Goal: Information Seeking & Learning: Find specific fact

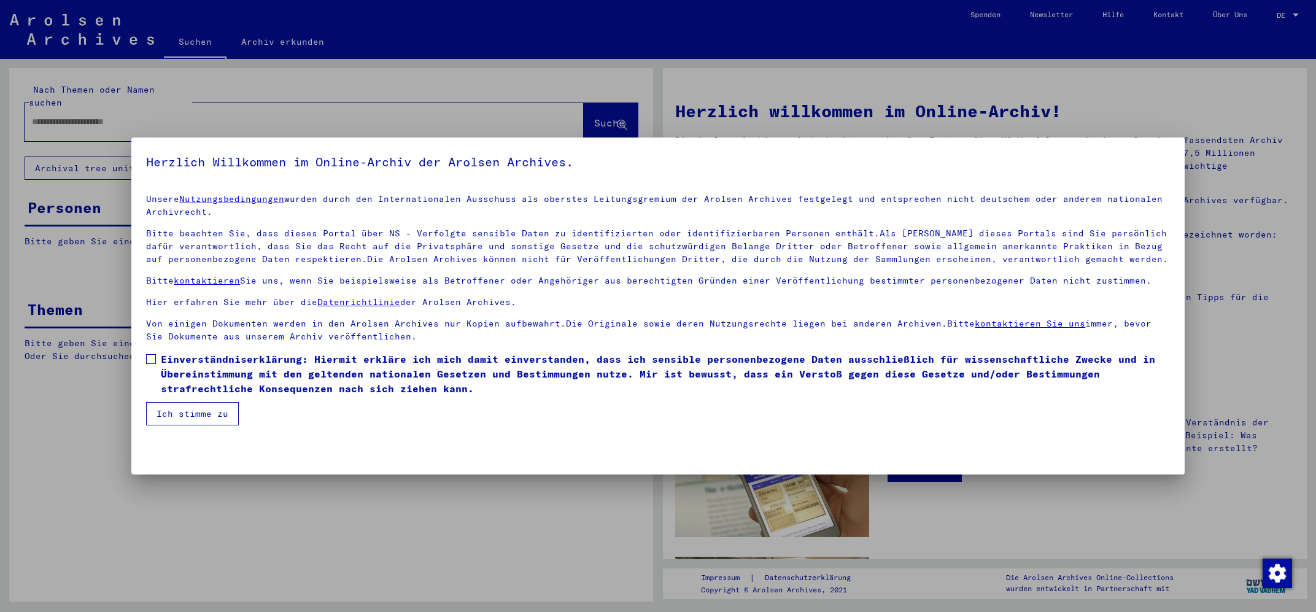
click at [152, 354] on label "Einverständniserklärung: Hiermit erkläre ich mich damit einverstanden, dass ich…" at bounding box center [657, 374] width 1023 height 44
click at [189, 409] on button "Ich stimme zu" at bounding box center [192, 413] width 93 height 23
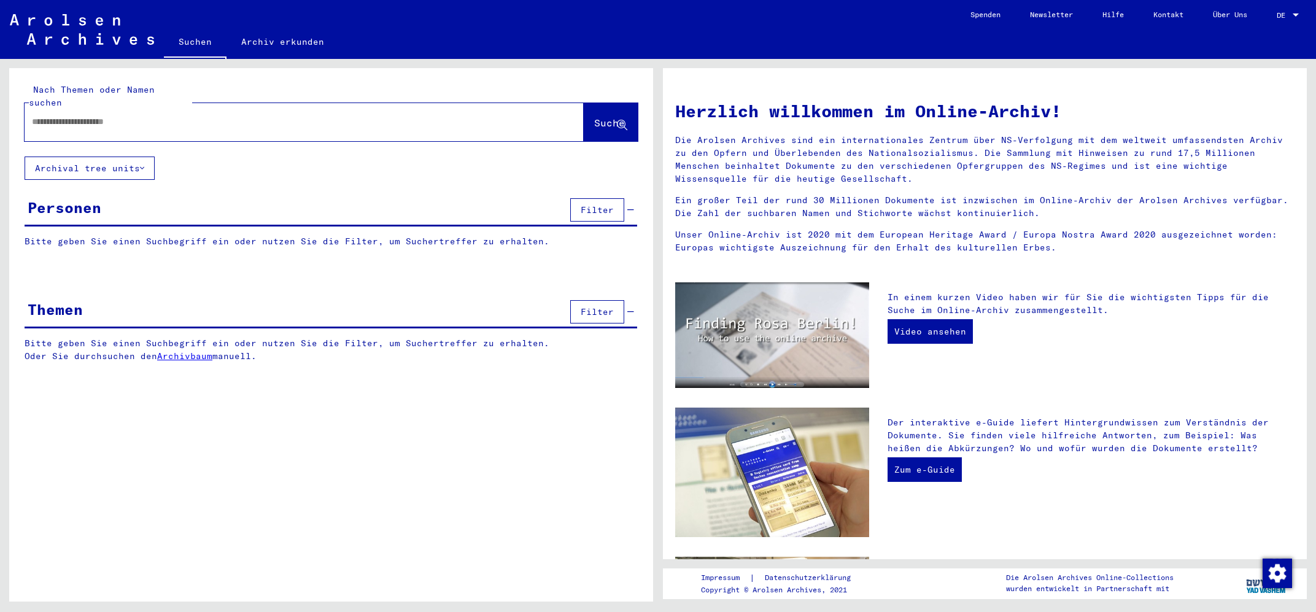
click at [155, 115] on input "text" at bounding box center [289, 121] width 515 height 13
click at [606, 117] on span "Suche" at bounding box center [609, 123] width 31 height 12
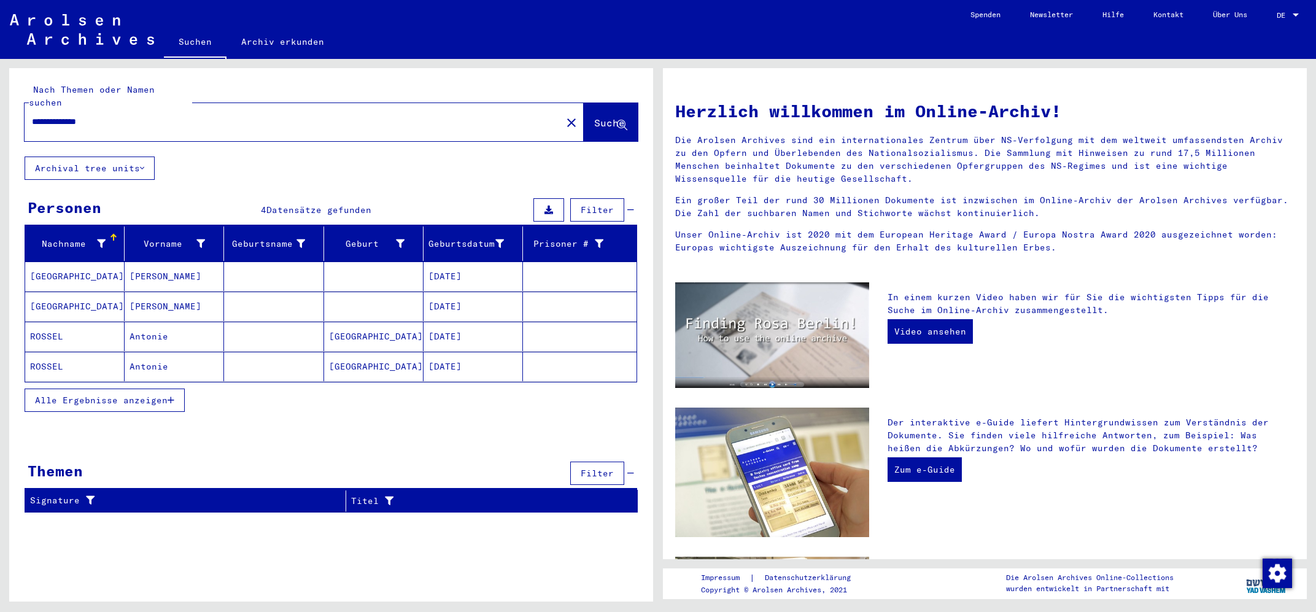
click at [45, 292] on mat-cell "[GEOGRAPHIC_DATA]" at bounding box center [74, 306] width 99 height 29
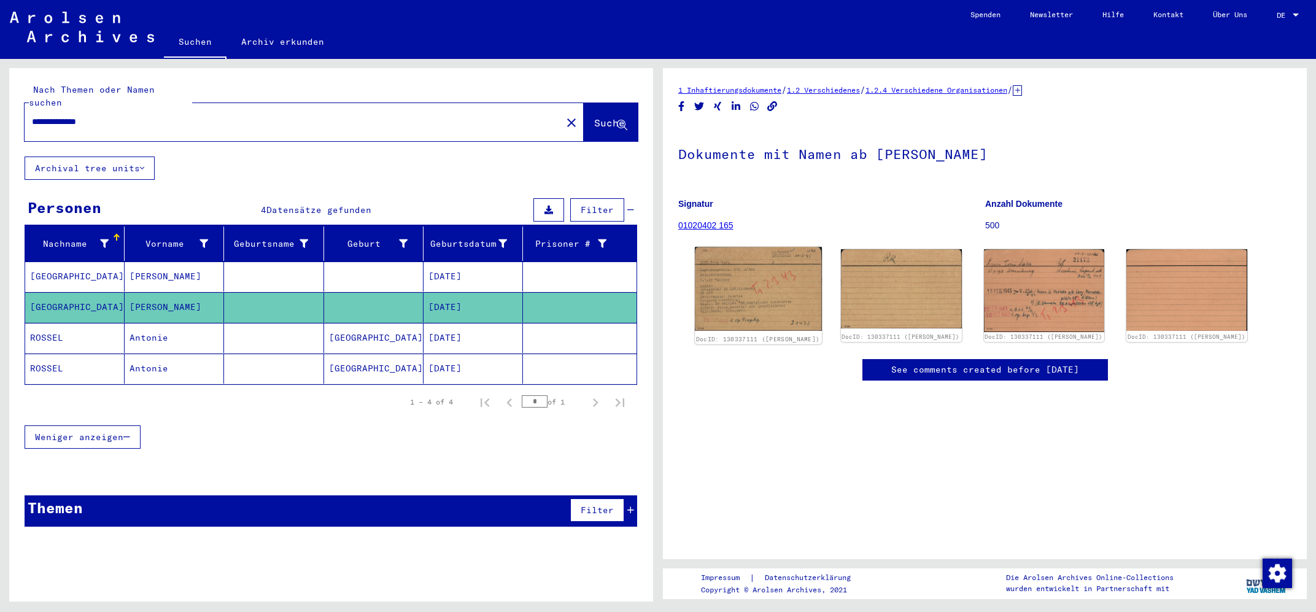
click at [774, 311] on img at bounding box center [758, 288] width 127 height 83
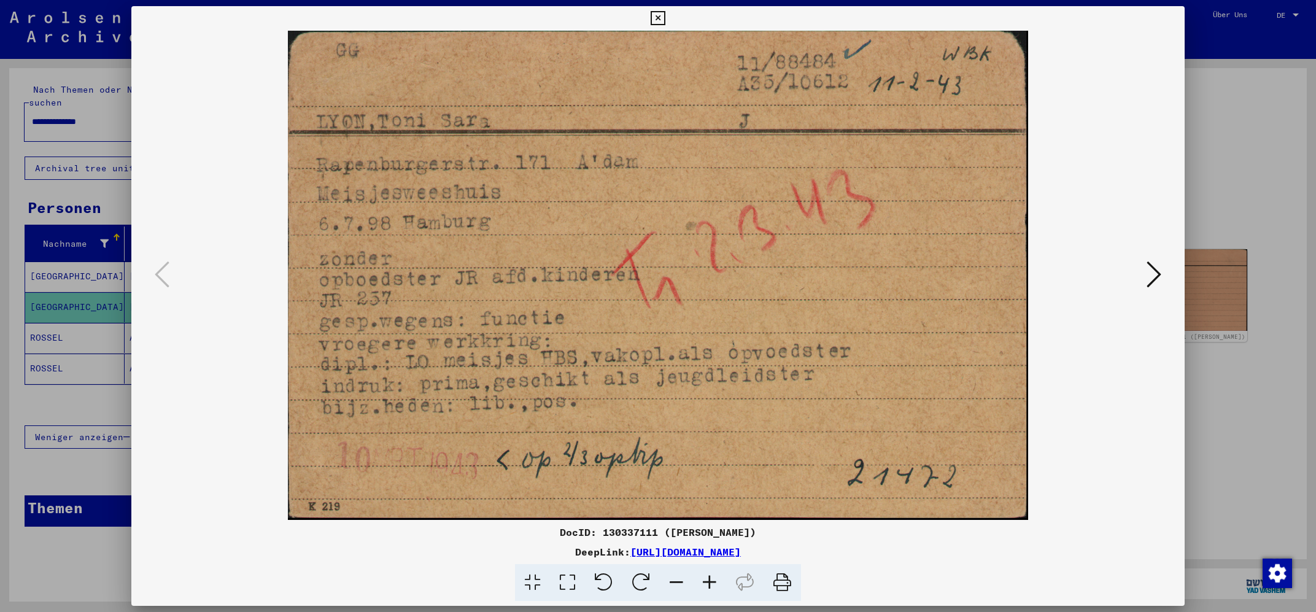
click at [1161, 269] on icon at bounding box center [1154, 274] width 15 height 29
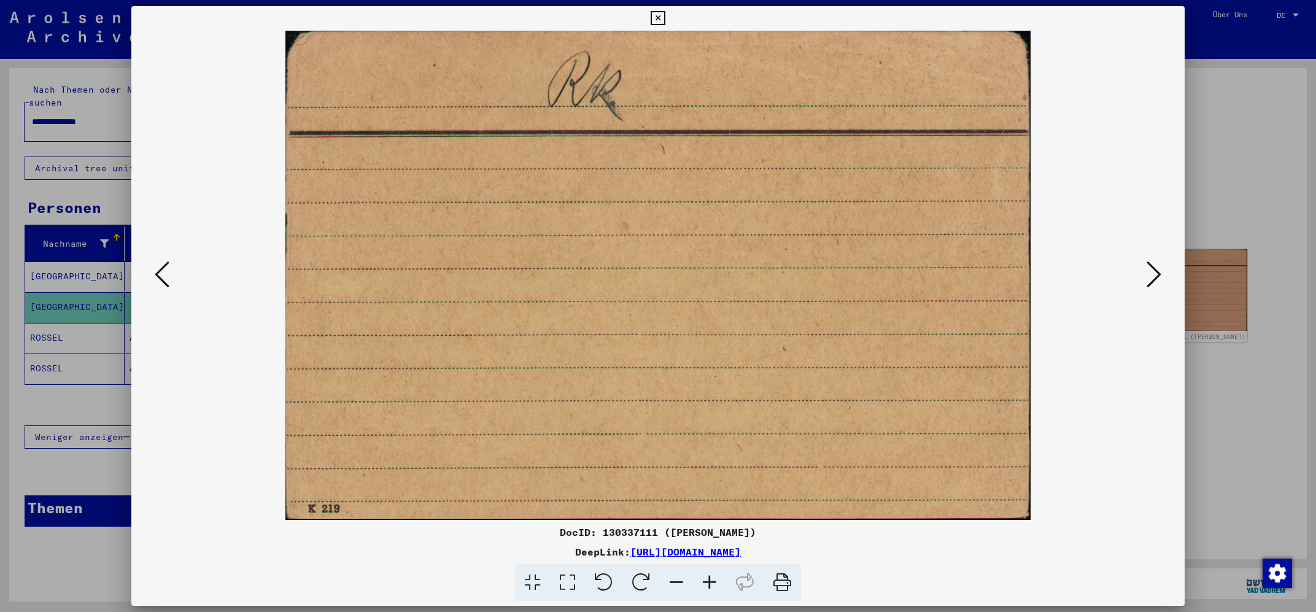
click at [160, 268] on icon at bounding box center [162, 274] width 15 height 29
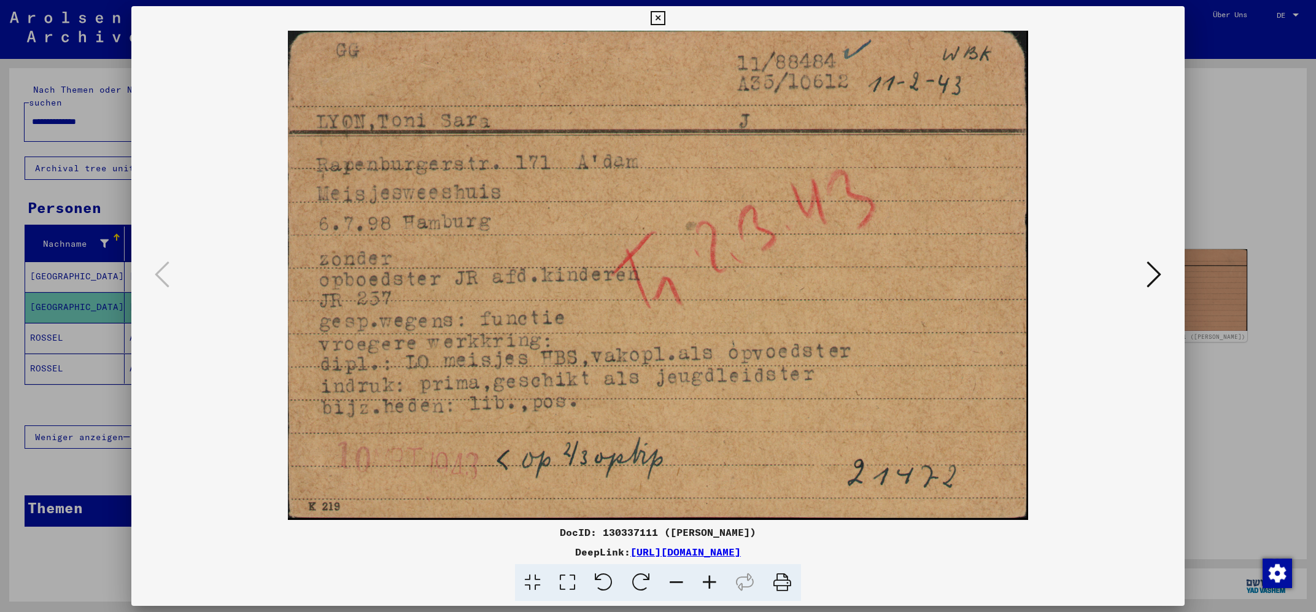
drag, startPoint x: 498, startPoint y: 551, endPoint x: 895, endPoint y: 559, distance: 397.3
click at [895, 559] on div "DocID: 130337111 ([PERSON_NAME]) DeepLink: [URL][DOMAIN_NAME]" at bounding box center [657, 563] width 1053 height 77
copy div "[URL][DOMAIN_NAME]"
click at [41, 295] on div at bounding box center [658, 306] width 1316 height 612
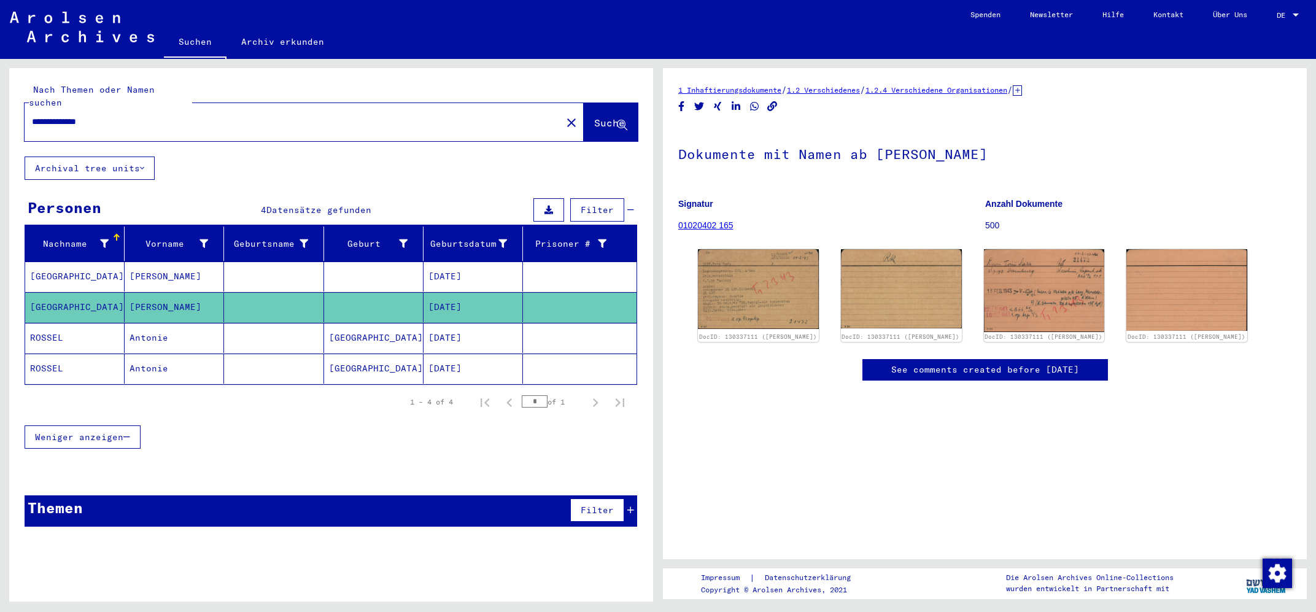
click at [50, 263] on mat-cell "[GEOGRAPHIC_DATA]" at bounding box center [74, 277] width 99 height 30
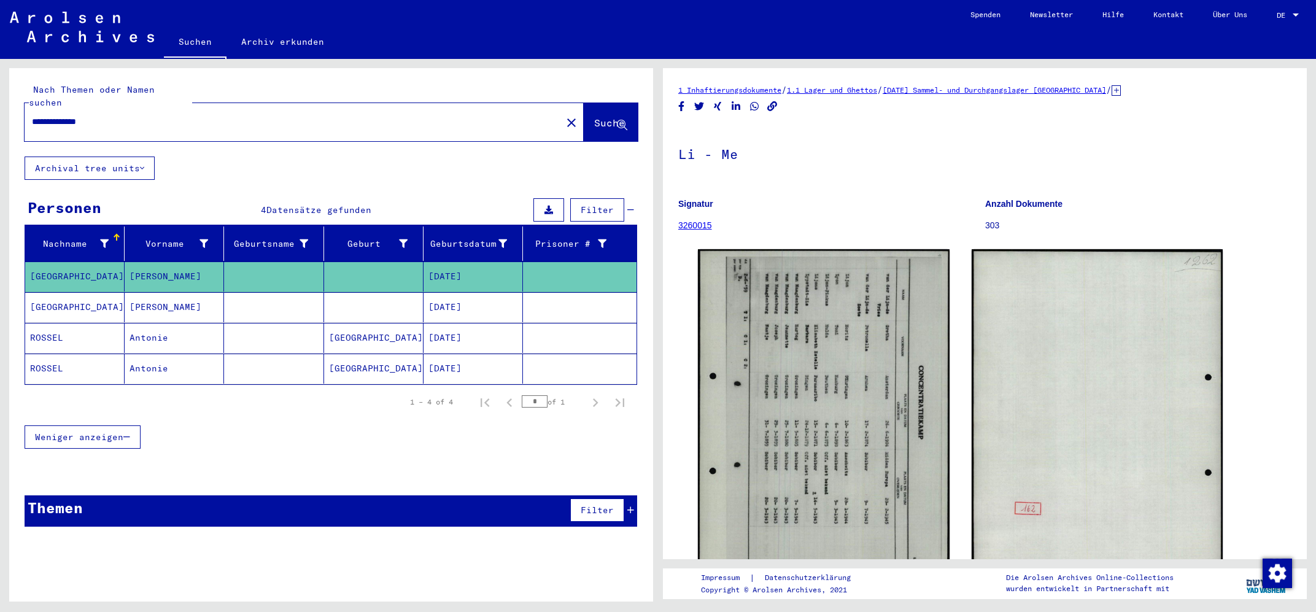
drag, startPoint x: 112, startPoint y: 110, endPoint x: 58, endPoint y: 115, distance: 54.3
click at [58, 115] on input "**********" at bounding box center [293, 121] width 522 height 13
drag, startPoint x: 69, startPoint y: 103, endPoint x: 11, endPoint y: 100, distance: 57.8
click at [32, 115] on input "****" at bounding box center [293, 121] width 522 height 13
type input "**********"
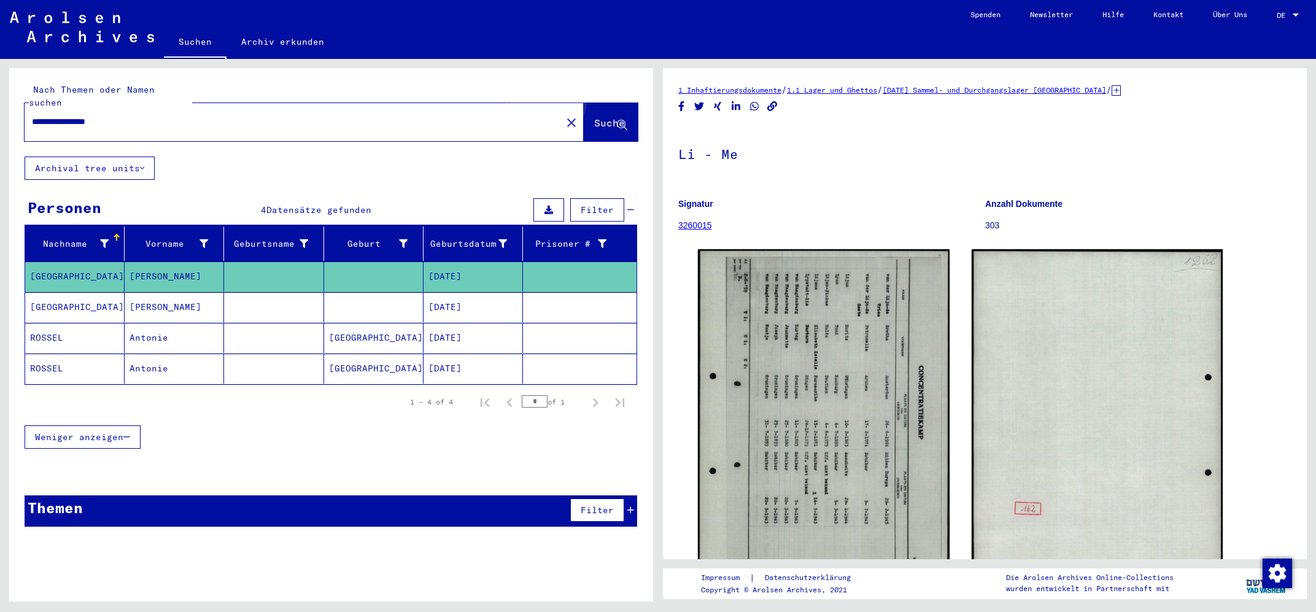
click at [592, 104] on button "Suche" at bounding box center [611, 122] width 54 height 38
